Goal: Register for event/course

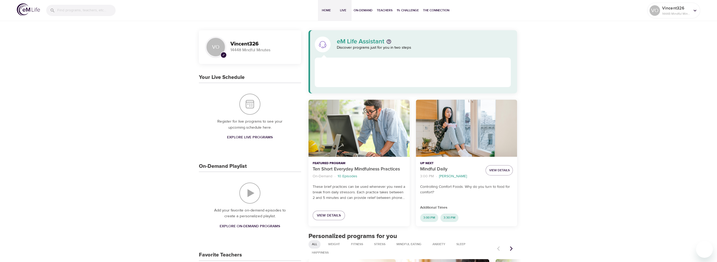
click at [341, 9] on span "Live" at bounding box center [343, 11] width 13 height 6
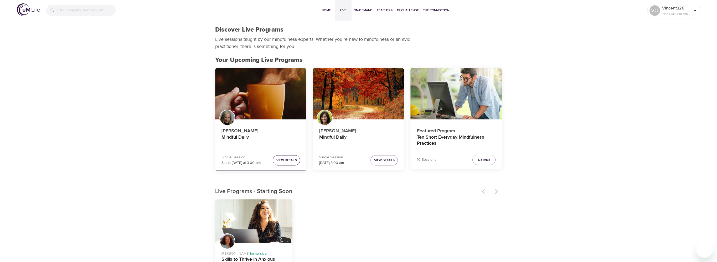
click at [294, 160] on span "View Details" at bounding box center [286, 160] width 20 height 6
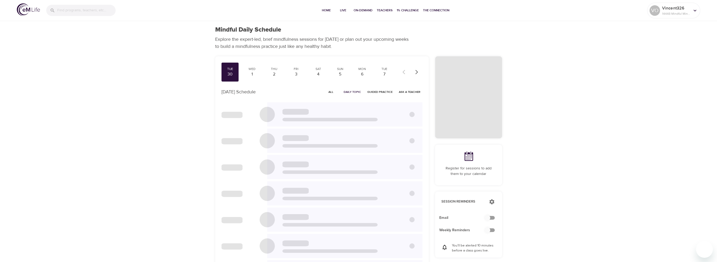
checkbox input "true"
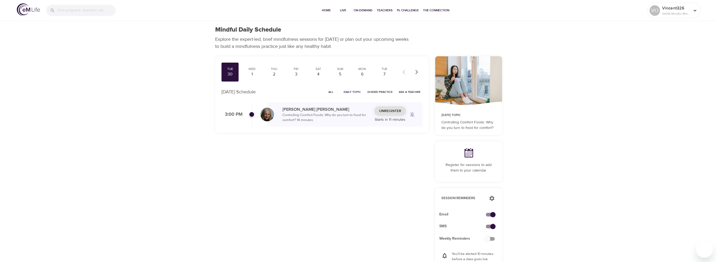
click at [388, 111] on span "Unregister" at bounding box center [390, 111] width 22 height 7
click at [334, 92] on span "All" at bounding box center [331, 91] width 13 height 5
